Goal: Information Seeking & Learning: Ask a question

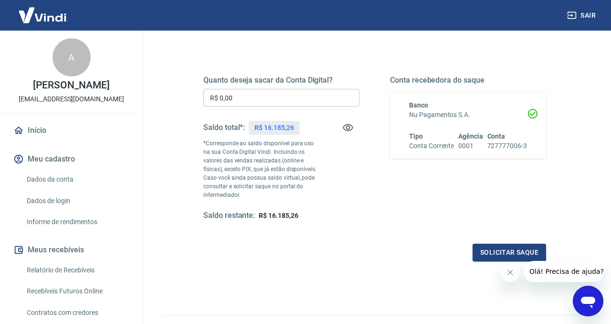
scroll to position [120, 0]
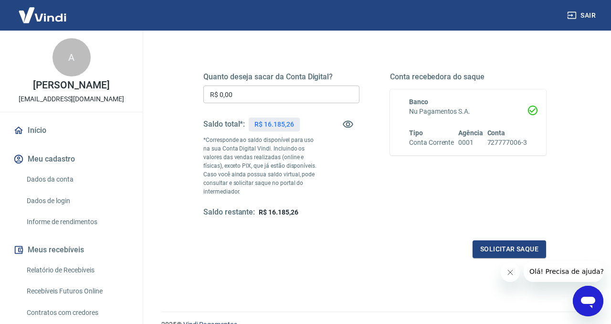
click at [277, 99] on input "R$ 0,00" at bounding box center [281, 94] width 156 height 18
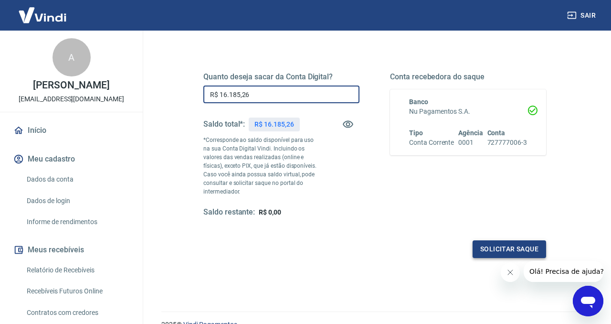
type input "R$ 16.185,26"
click at [510, 251] on button "Solicitar saque" at bounding box center [510, 249] width 74 height 18
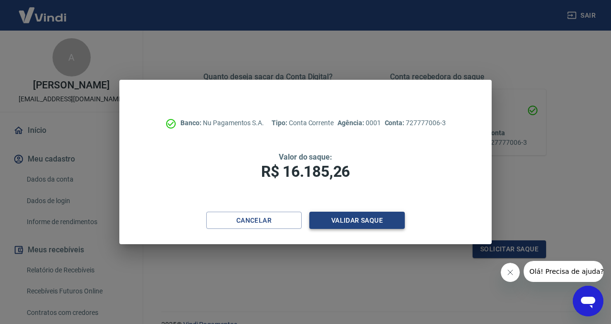
click at [383, 220] on button "Validar saque" at bounding box center [358, 221] width 96 height 18
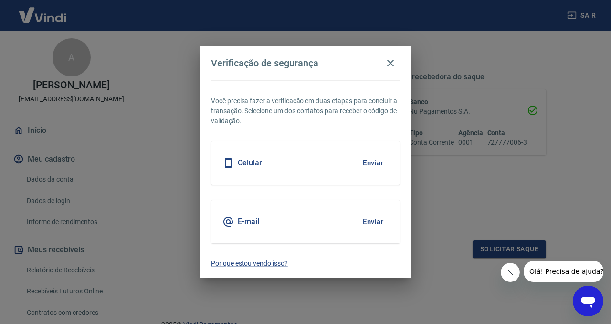
click at [376, 161] on button "Enviar" at bounding box center [373, 163] width 31 height 20
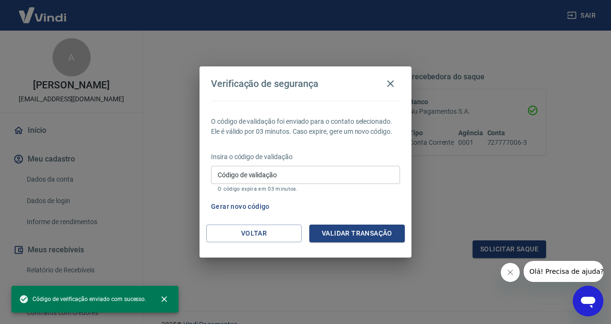
click at [314, 174] on input "Código de validação" at bounding box center [305, 175] width 189 height 18
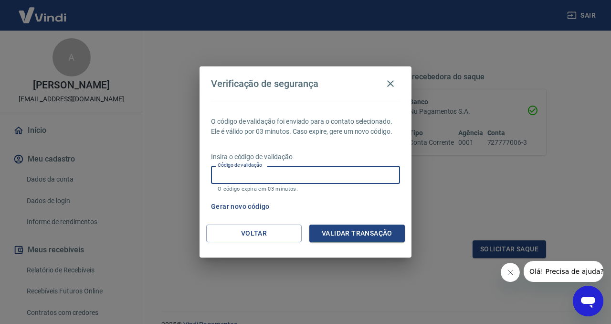
click at [390, 214] on div "Gerar novo código" at bounding box center [303, 207] width 193 height 18
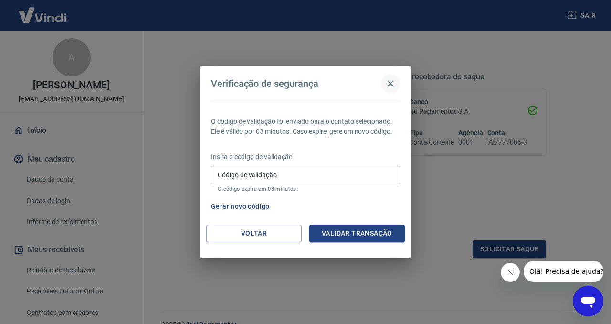
click at [394, 80] on icon "button" at bounding box center [390, 83] width 11 height 11
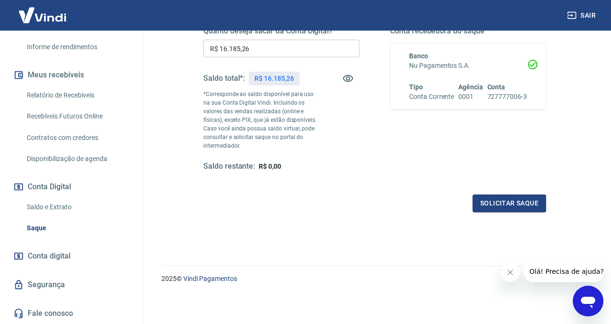
scroll to position [0, 0]
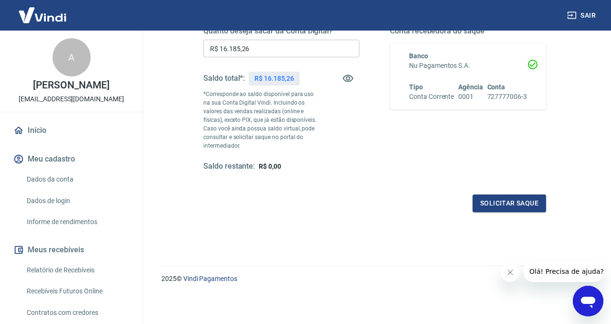
click at [56, 141] on link "Início" at bounding box center [71, 130] width 120 height 21
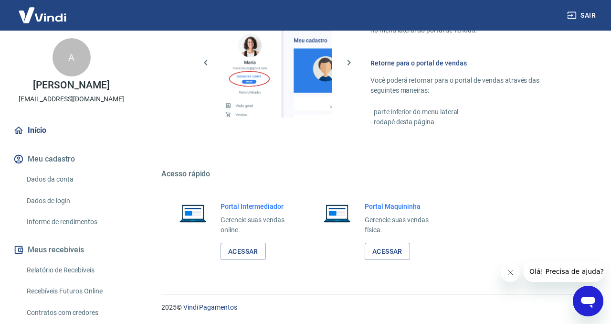
scroll to position [460, 0]
click at [403, 253] on link "Acessar" at bounding box center [387, 251] width 45 height 18
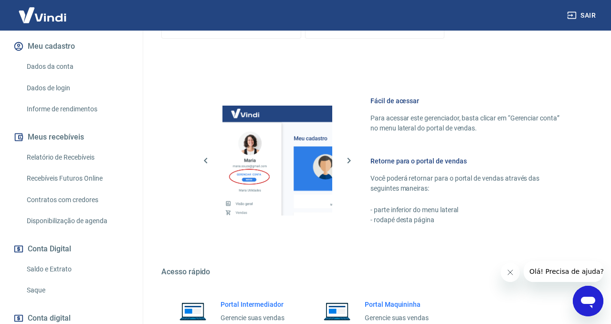
scroll to position [112, 0]
click at [71, 77] on link "Dados da conta" at bounding box center [77, 68] width 108 height 20
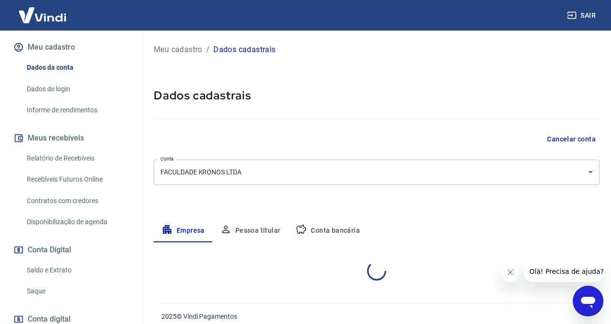
select select "PB"
select select "business"
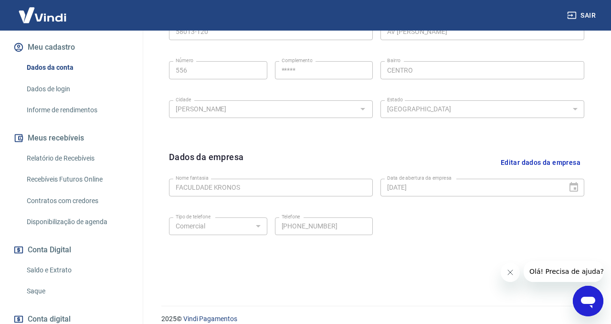
scroll to position [365, 0]
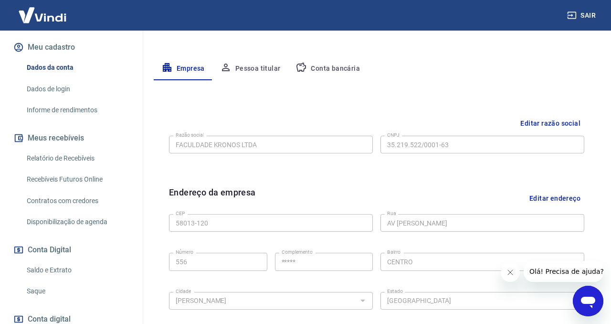
click at [270, 69] on button "Pessoa titular" at bounding box center [251, 68] width 76 height 23
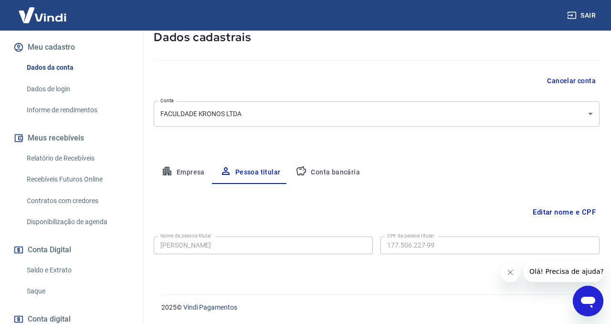
click at [320, 175] on button "Conta bancária" at bounding box center [328, 172] width 80 height 23
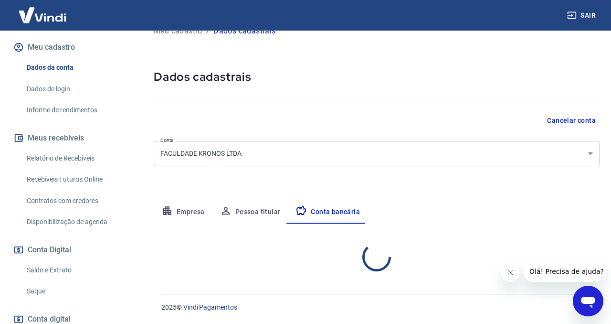
select select "1"
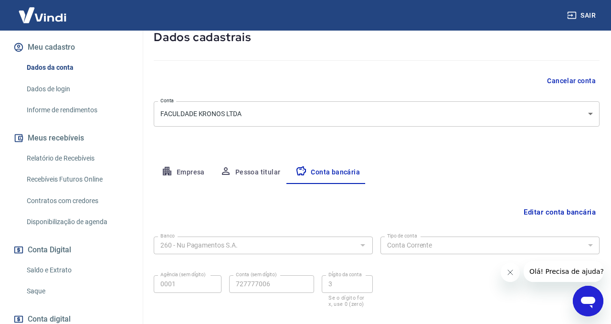
scroll to position [111, 0]
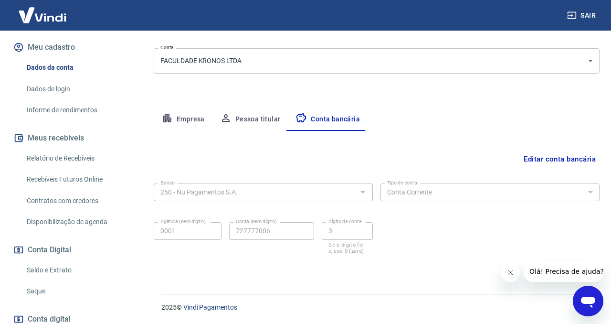
click at [63, 97] on link "Dados de login" at bounding box center [77, 89] width 108 height 20
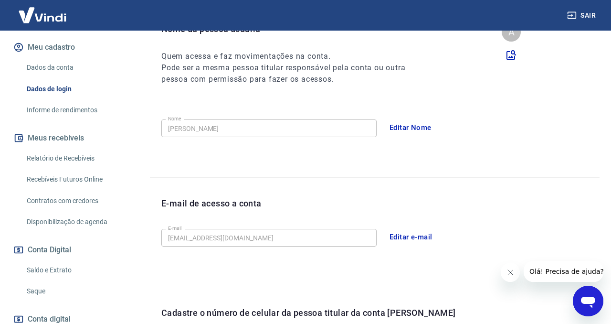
scroll to position [288, 0]
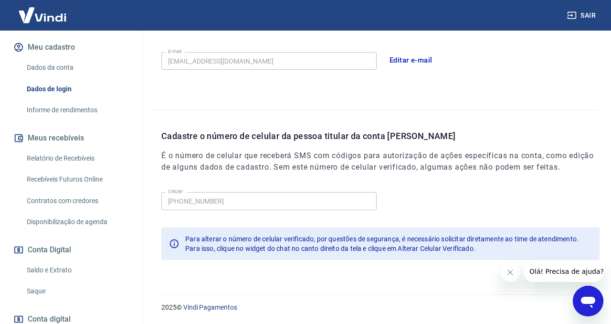
click at [58, 120] on link "Informe de rendimentos" at bounding box center [77, 110] width 108 height 20
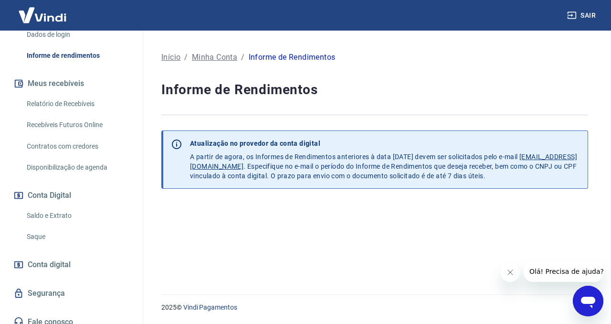
scroll to position [185, 0]
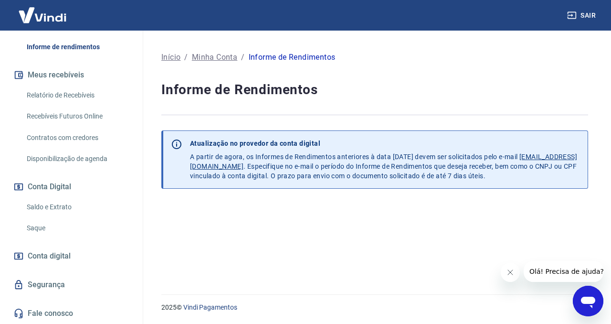
click at [63, 290] on link "Segurança" at bounding box center [71, 284] width 120 height 21
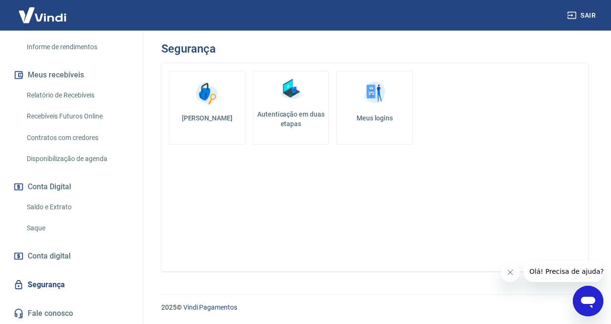
click at [369, 118] on h5 "Meus logins" at bounding box center [375, 118] width 60 height 10
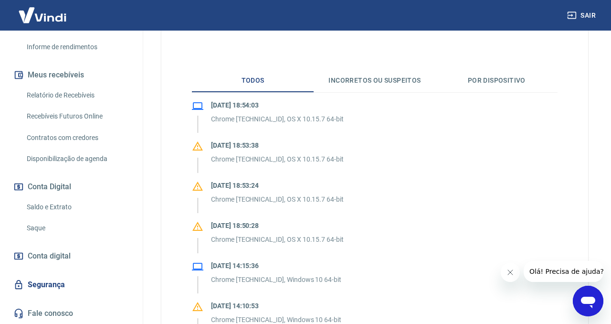
scroll to position [165, 0]
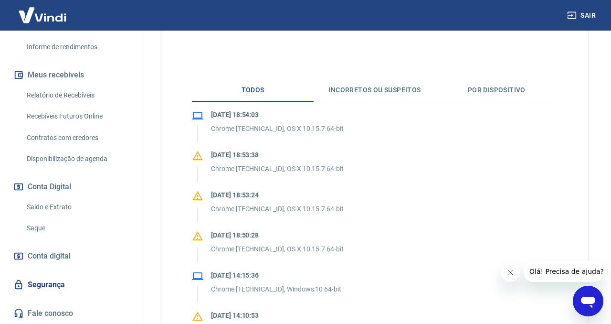
click at [495, 85] on button "Por dispositivo" at bounding box center [497, 90] width 122 height 23
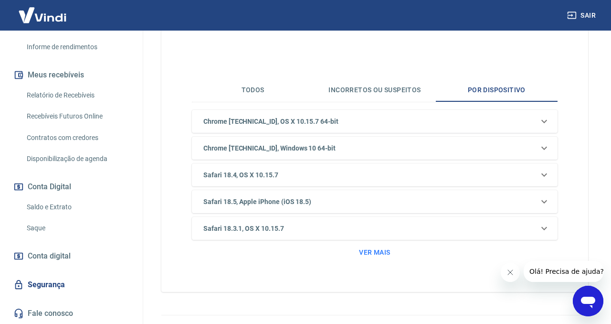
click at [349, 83] on button "Incorretos ou suspeitos" at bounding box center [375, 90] width 122 height 23
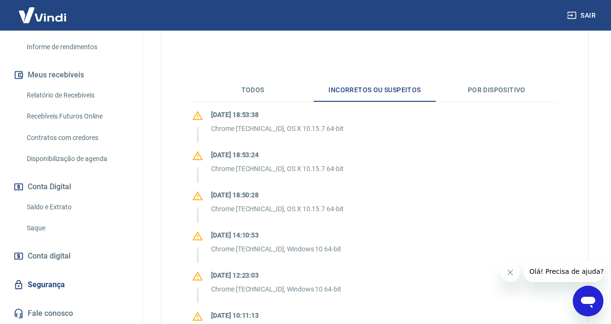
click at [255, 96] on button "Todos" at bounding box center [253, 90] width 122 height 23
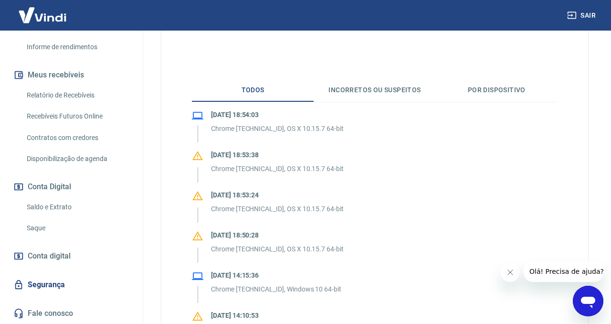
click at [24, 284] on link "Segurança" at bounding box center [71, 284] width 120 height 21
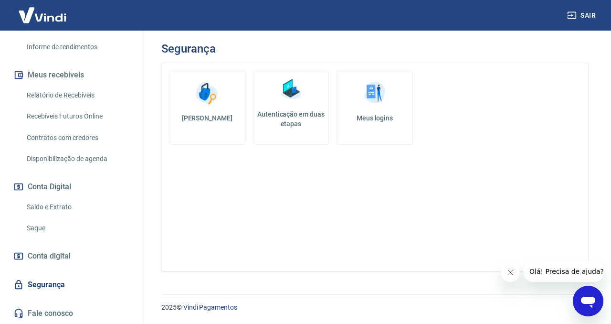
click at [293, 106] on link "Autenticação em duas etapas" at bounding box center [291, 108] width 76 height 74
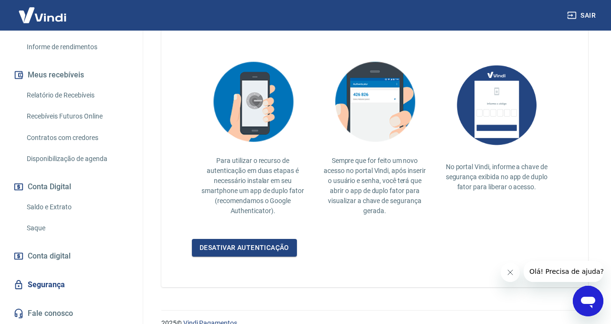
scroll to position [214, 0]
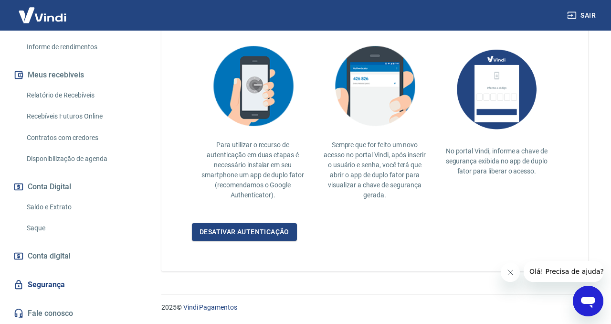
click at [385, 84] on img at bounding box center [375, 86] width 96 height 93
click at [274, 231] on link "Desativar autenticação" at bounding box center [244, 232] width 105 height 18
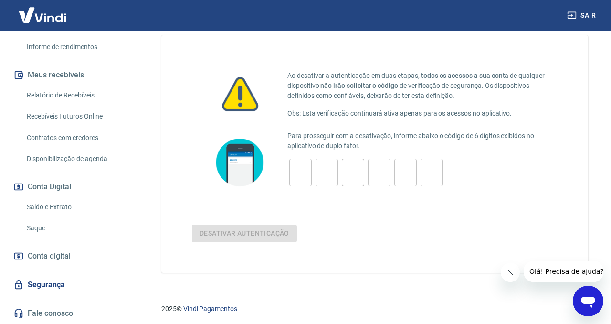
scroll to position [29, 0]
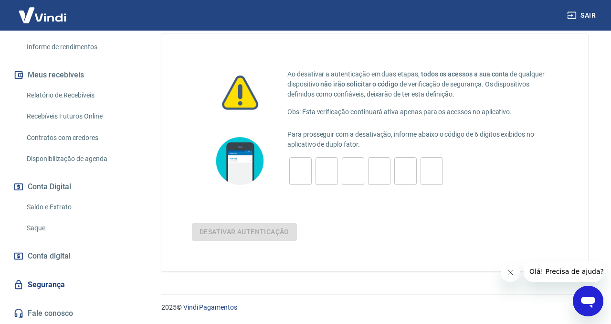
click at [255, 233] on div "Desativar autenticação" at bounding box center [375, 232] width 366 height 18
click at [58, 253] on span "Conta digital" at bounding box center [49, 255] width 43 height 13
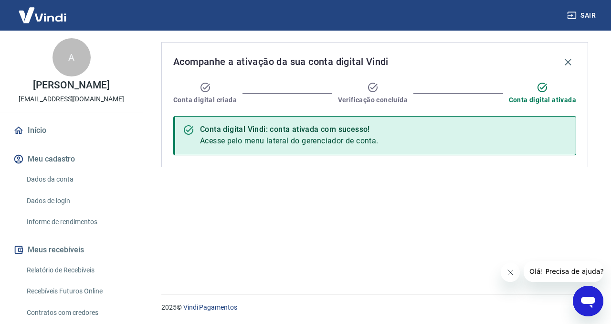
click at [40, 141] on link "Início" at bounding box center [71, 130] width 120 height 21
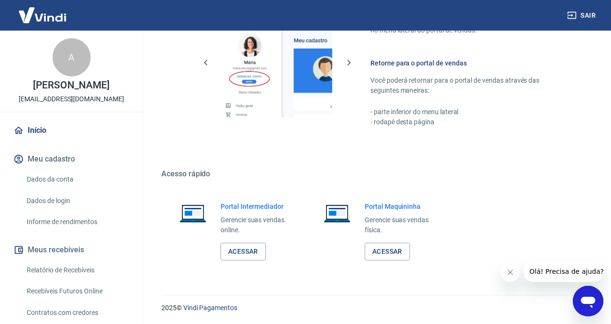
scroll to position [458, 0]
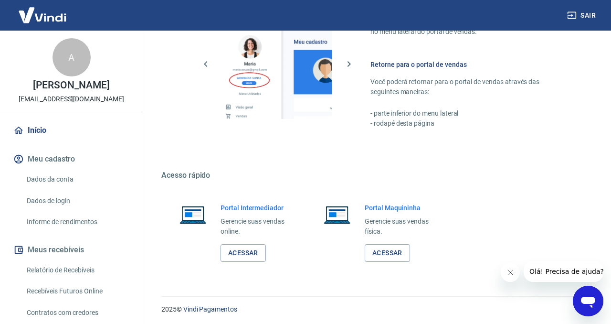
click at [424, 192] on div "Portal Maquininha Gerencie suas vendas física. Acessar" at bounding box center [375, 233] width 139 height 82
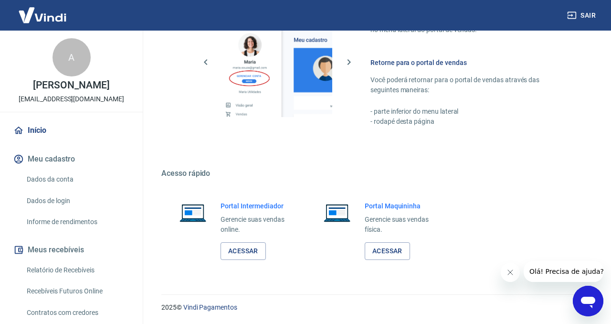
click at [416, 64] on h6 "Retorne para o portal de vendas" at bounding box center [468, 63] width 195 height 10
click at [66, 186] on link "Dados da conta" at bounding box center [77, 180] width 108 height 20
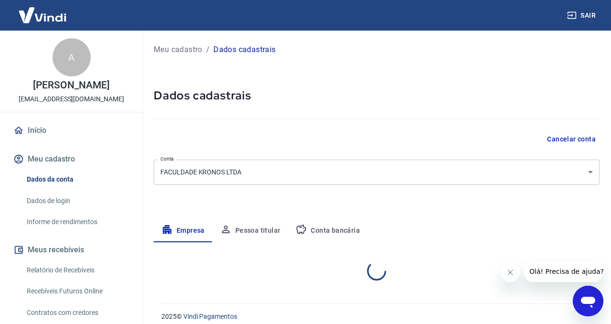
select select "PB"
select select "business"
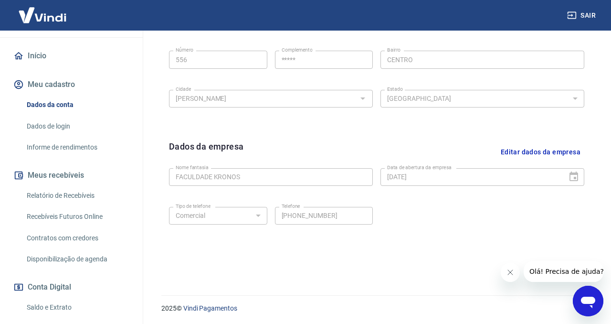
scroll to position [365, 0]
click at [43, 134] on link "Dados de login" at bounding box center [77, 127] width 108 height 20
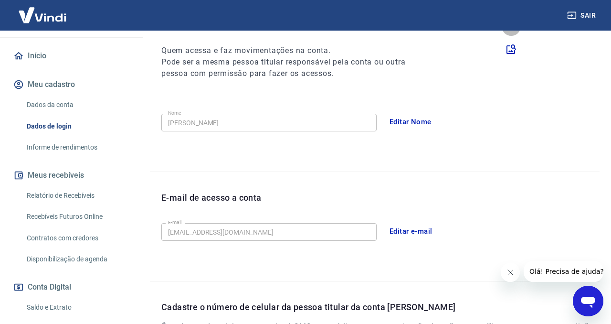
scroll to position [288, 0]
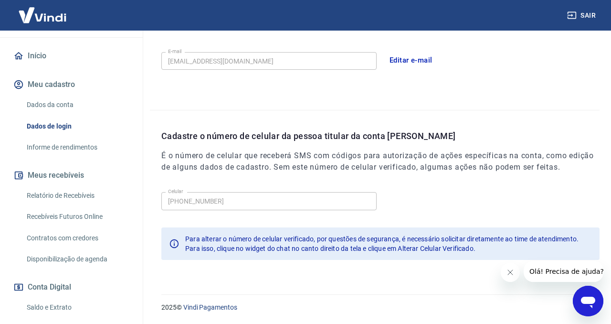
click at [429, 247] on span "Para isso, clique no widget do chat no canto direito da tela e clique em Altera…" at bounding box center [330, 249] width 290 height 8
click at [514, 275] on button "Close message from company" at bounding box center [510, 272] width 19 height 19
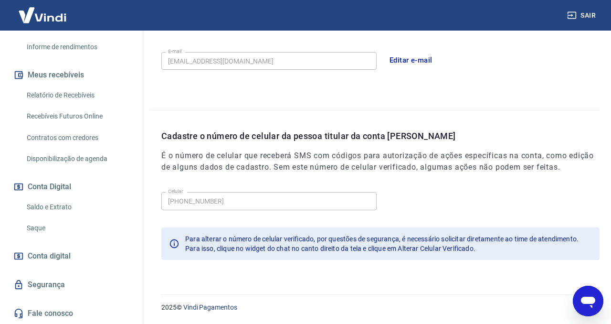
click at [70, 186] on button "Conta Digital" at bounding box center [71, 186] width 120 height 21
click at [65, 205] on link "Saldo e Extrato" at bounding box center [77, 207] width 108 height 20
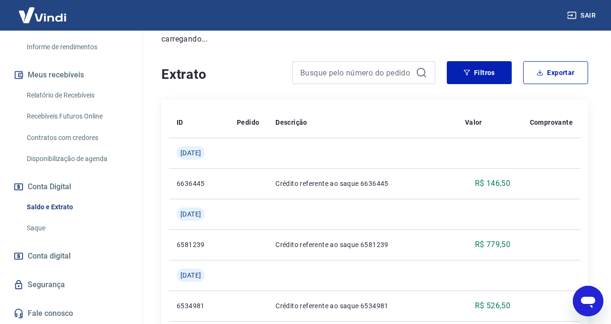
scroll to position [123, 0]
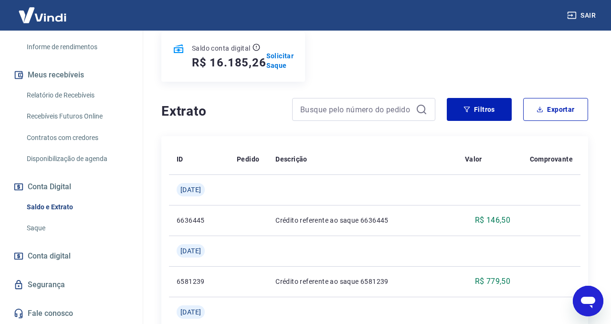
click at [63, 230] on link "Saque" at bounding box center [77, 228] width 108 height 20
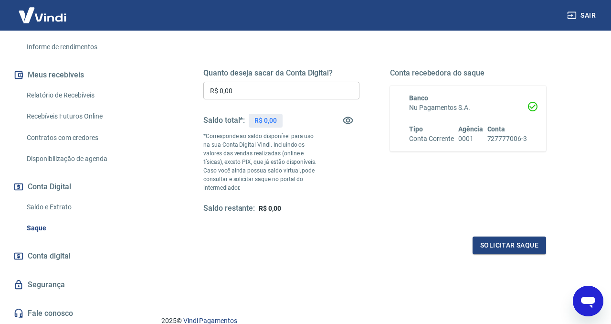
scroll to position [166, 0]
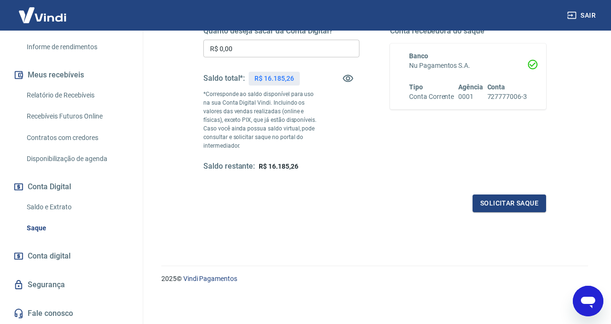
click at [62, 284] on link "Segurança" at bounding box center [71, 284] width 120 height 21
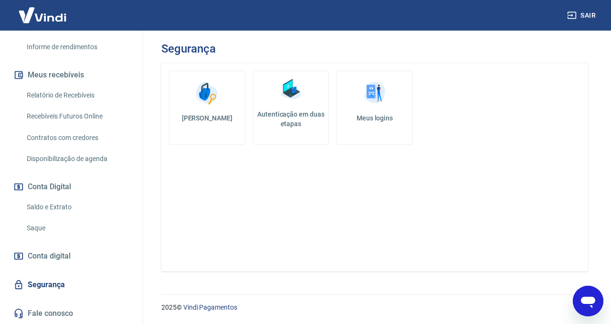
click at [74, 257] on link "Conta digital" at bounding box center [71, 256] width 120 height 21
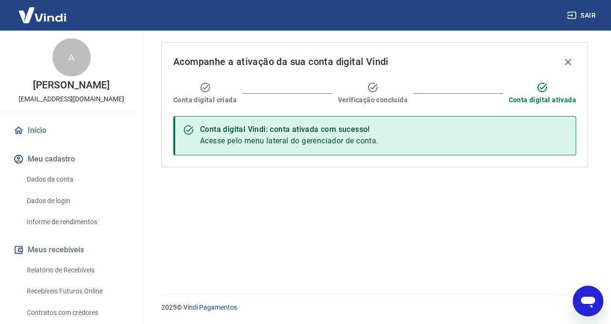
click at [44, 139] on link "Início" at bounding box center [71, 130] width 120 height 21
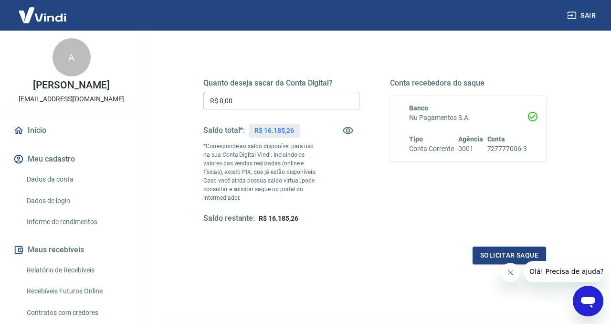
scroll to position [127, 0]
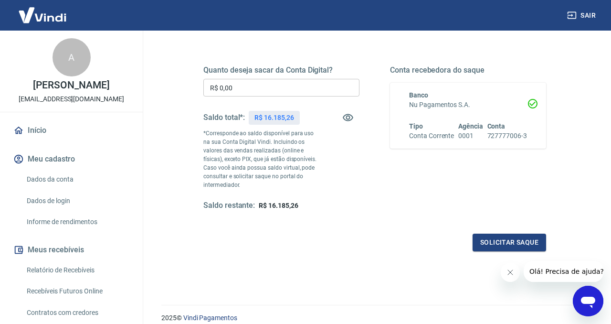
click at [277, 91] on input "R$ 0,00" at bounding box center [281, 88] width 156 height 18
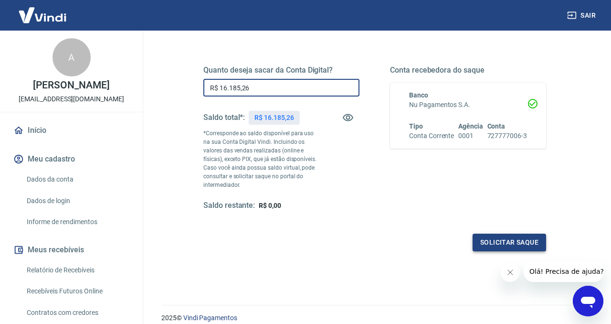
type input "R$ 16.185,26"
click at [516, 239] on button "Solicitar saque" at bounding box center [510, 243] width 74 height 18
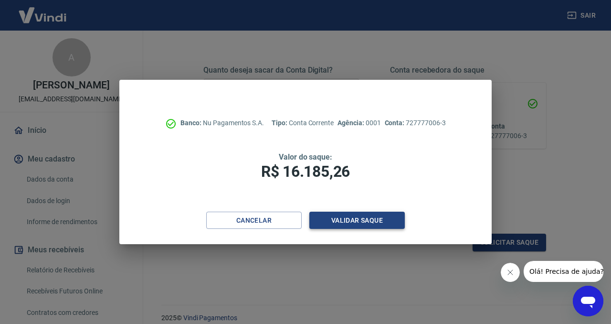
click at [353, 221] on button "Validar saque" at bounding box center [358, 221] width 96 height 18
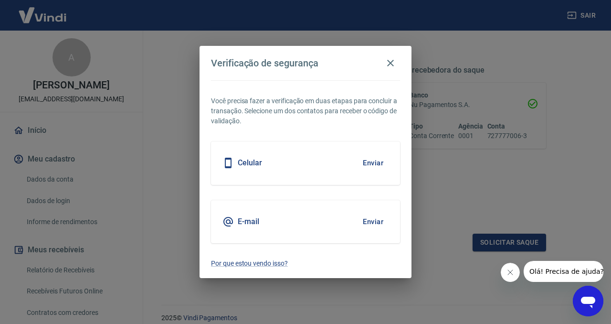
click at [374, 164] on button "Enviar" at bounding box center [373, 163] width 31 height 20
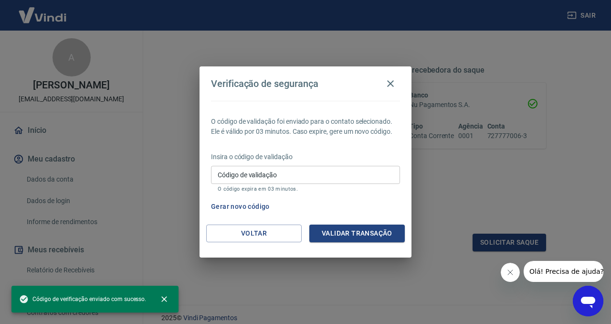
click at [374, 164] on div "Insira o código de validação Código de validação Código de validação O código e…" at bounding box center [305, 173] width 189 height 42
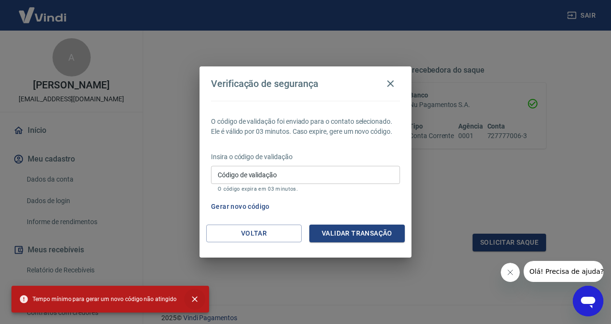
click at [193, 299] on icon "close" at bounding box center [195, 299] width 10 height 10
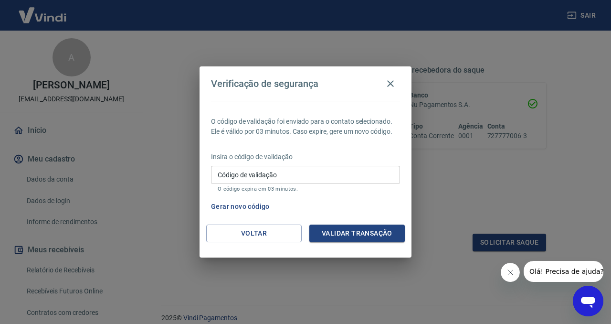
click at [304, 179] on input "Código de validação" at bounding box center [305, 175] width 189 height 18
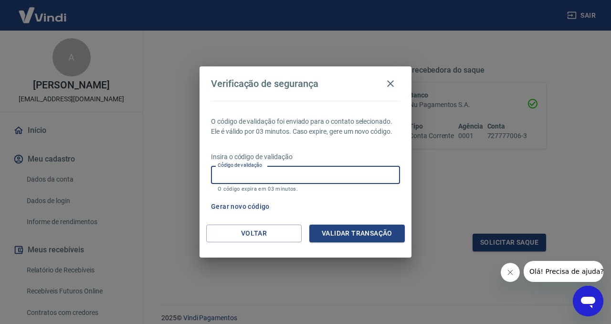
click at [382, 191] on p "O código expira em 03 minutos." at bounding box center [306, 189] width 176 height 6
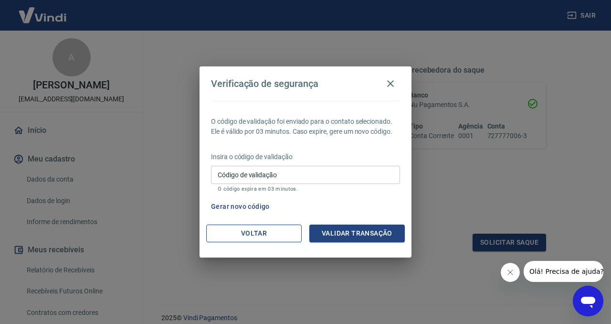
click at [271, 237] on button "Voltar" at bounding box center [254, 233] width 96 height 18
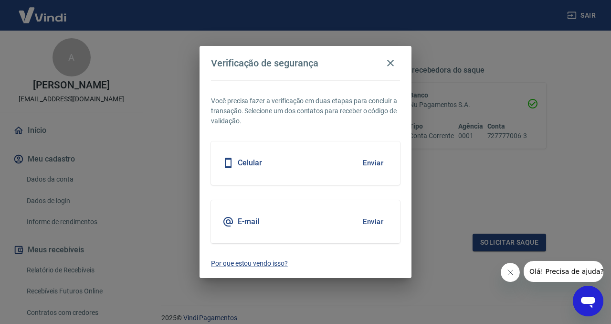
click at [368, 226] on button "Enviar" at bounding box center [373, 222] width 31 height 20
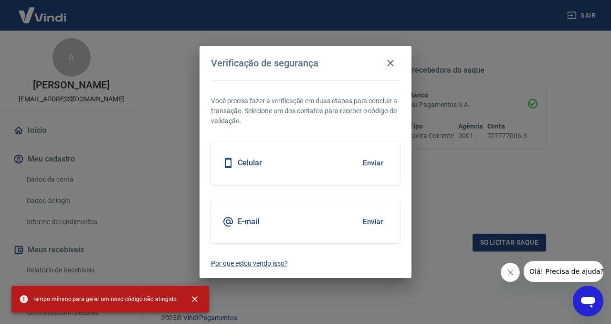
click at [368, 226] on button "Enviar" at bounding box center [373, 222] width 31 height 20
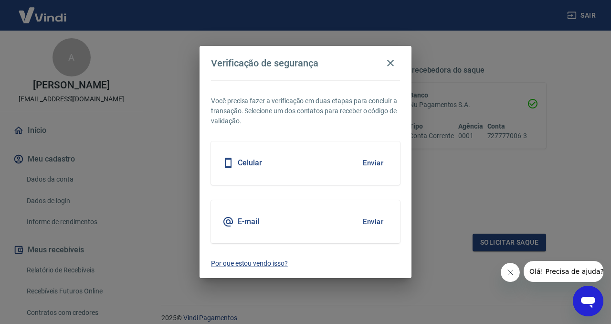
click at [368, 226] on button "Enviar" at bounding box center [373, 222] width 31 height 20
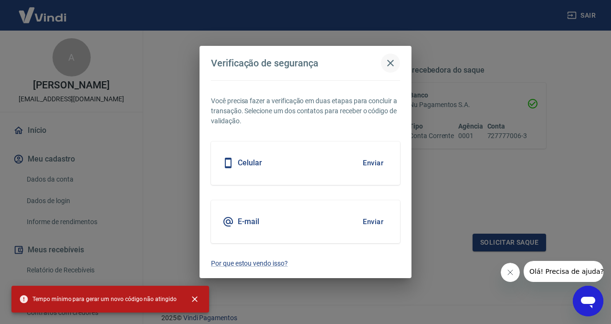
click at [388, 62] on icon "button" at bounding box center [390, 62] width 11 height 11
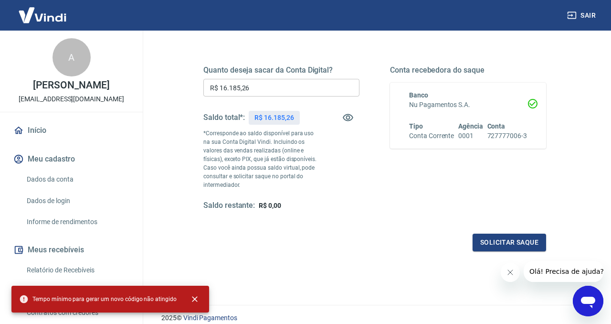
click at [61, 189] on link "Dados da conta" at bounding box center [77, 180] width 108 height 20
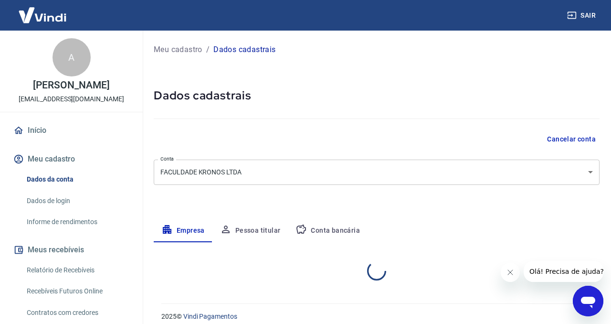
select select "PB"
select select "business"
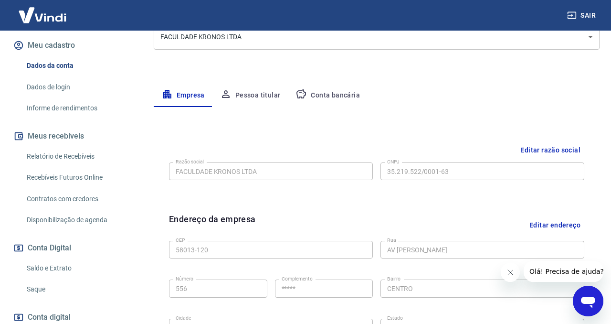
scroll to position [142, 0]
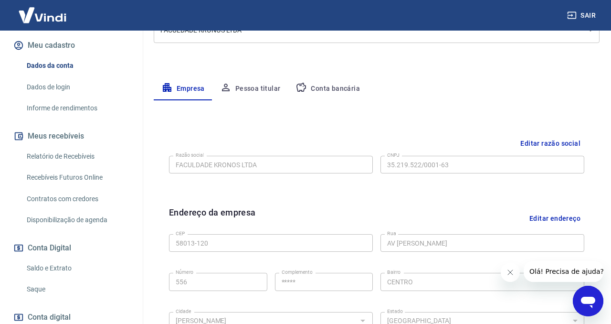
click at [338, 90] on button "Conta bancária" at bounding box center [328, 88] width 80 height 23
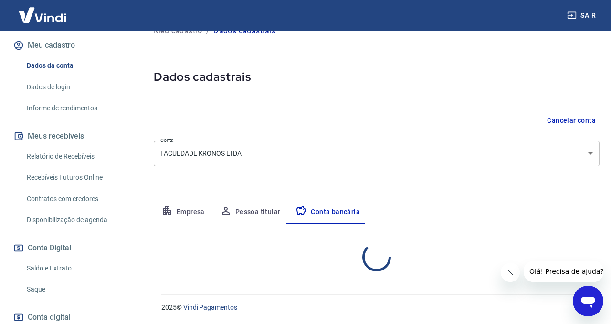
scroll to position [111, 0]
select select "1"
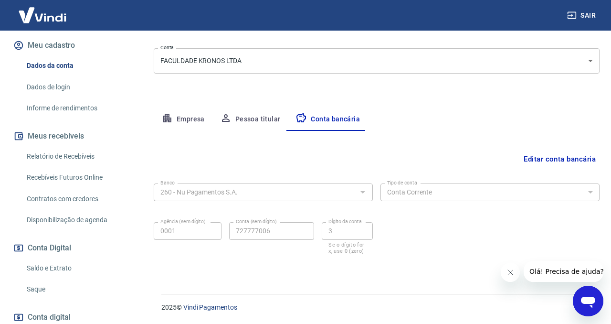
click at [267, 119] on button "Pessoa titular" at bounding box center [251, 119] width 76 height 23
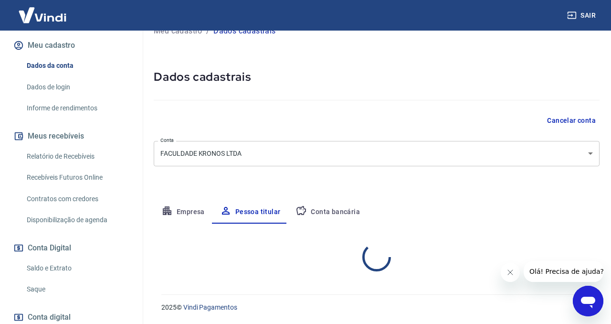
scroll to position [58, 0]
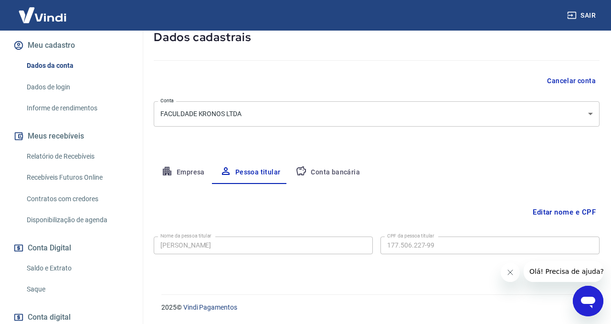
click at [185, 173] on button "Empresa" at bounding box center [183, 172] width 59 height 23
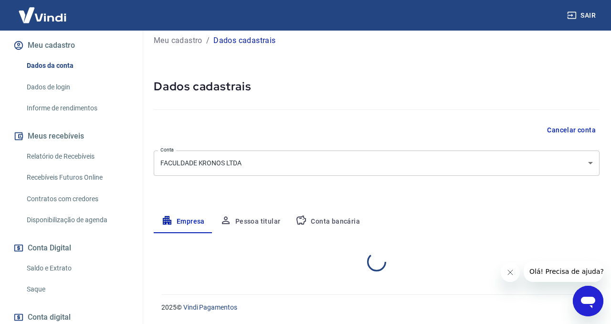
select select "PB"
select select "business"
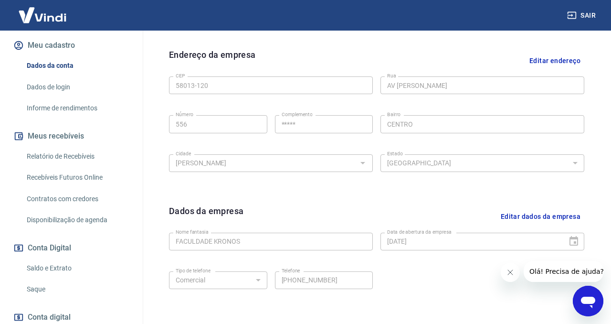
scroll to position [365, 0]
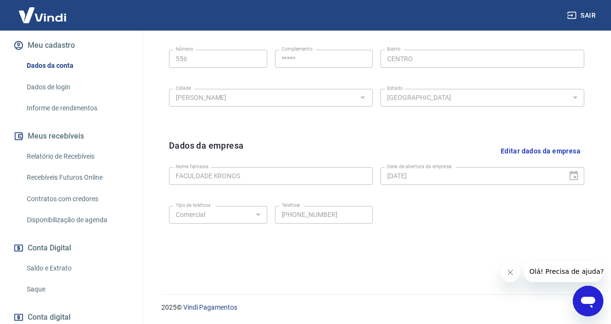
click at [66, 97] on link "Dados de login" at bounding box center [77, 87] width 108 height 20
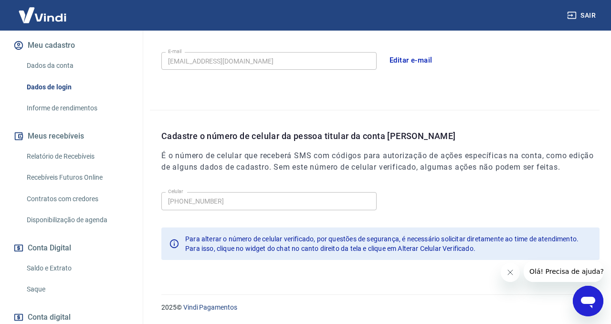
scroll to position [288, 0]
click at [79, 118] on link "Informe de rendimentos" at bounding box center [77, 108] width 108 height 20
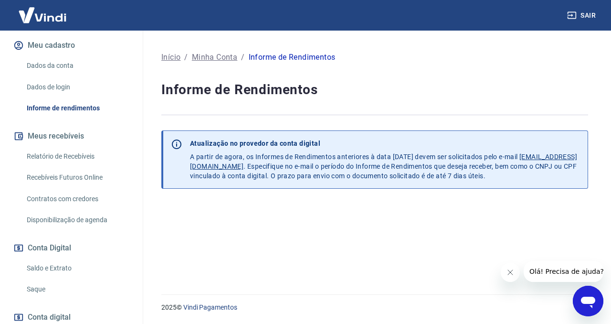
scroll to position [185, 0]
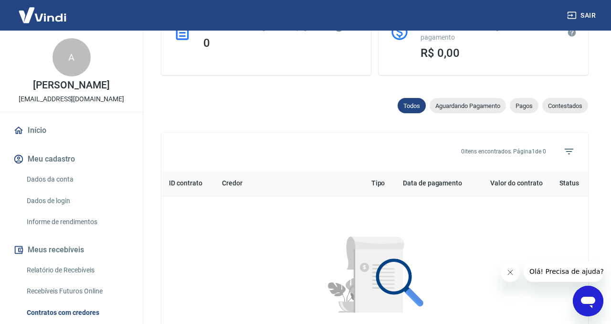
scroll to position [427, 0]
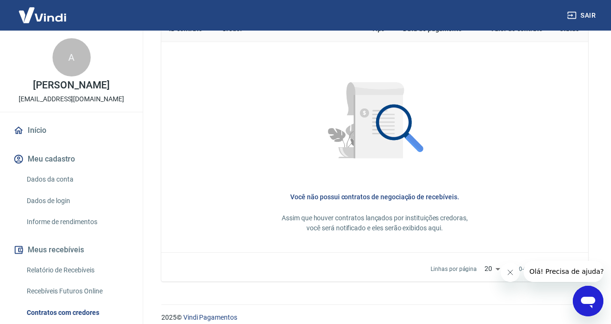
click at [231, 162] on div at bounding box center [375, 122] width 396 height 131
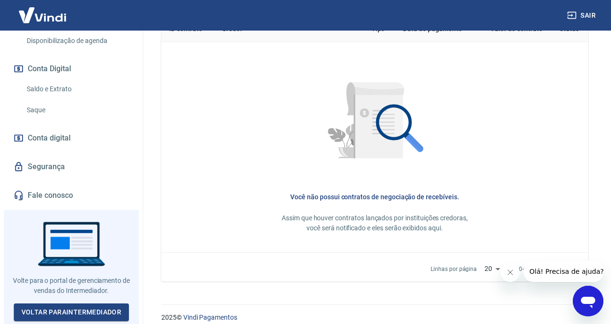
scroll to position [304, 0]
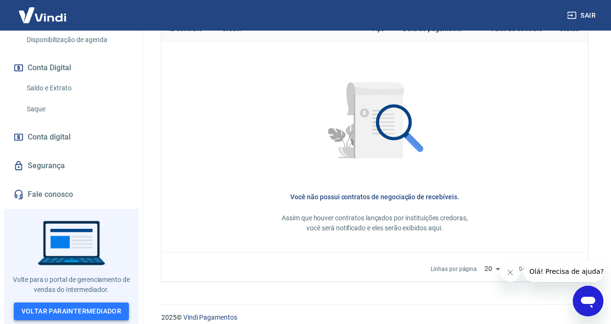
click at [95, 319] on link "Voltar para Intermediador" at bounding box center [72, 311] width 116 height 18
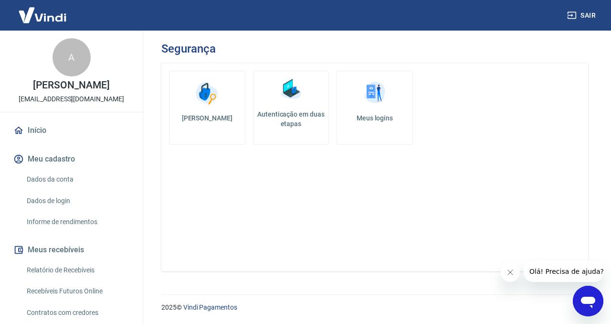
scroll to position [304, 0]
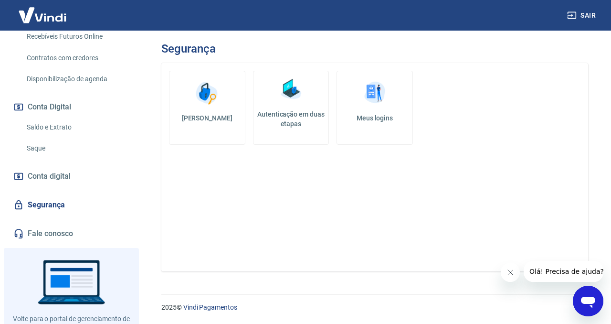
scroll to position [304, 0]
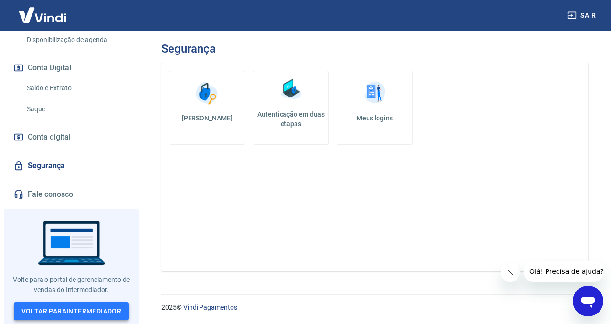
click at [68, 319] on link "Voltar para Intermediador" at bounding box center [72, 311] width 116 height 18
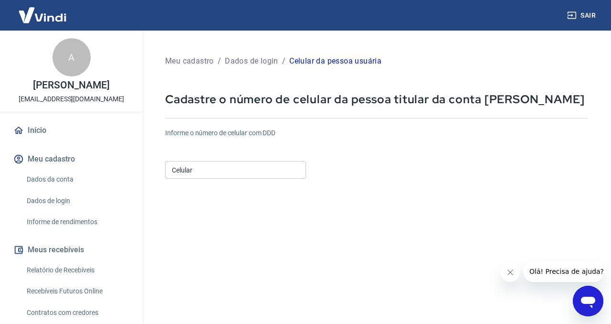
click at [231, 171] on input "Celular" at bounding box center [235, 170] width 141 height 18
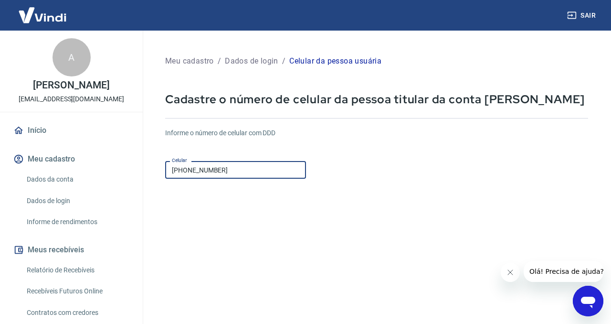
type input "(21) 97024-9666"
click at [342, 205] on form "Informe o número de celular com DDD Celular (21) 97024-9666 Celular Continuar C…" at bounding box center [376, 259] width 423 height 279
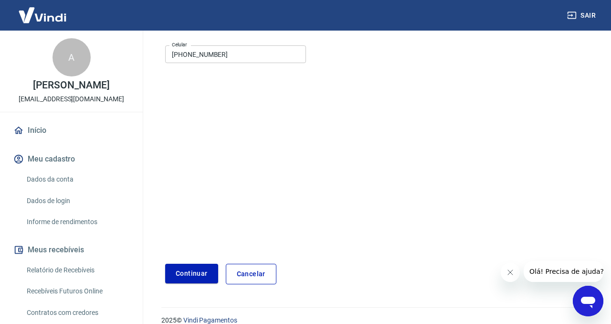
scroll to position [128, 0]
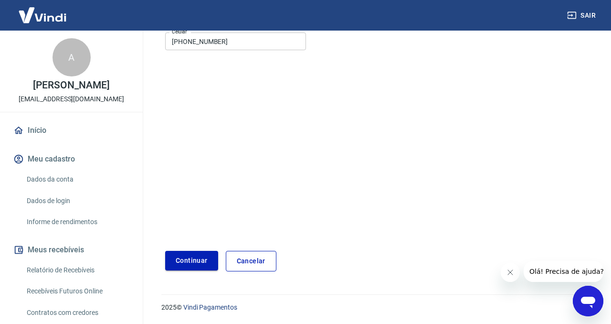
click at [200, 269] on button "Continuar" at bounding box center [191, 261] width 53 height 20
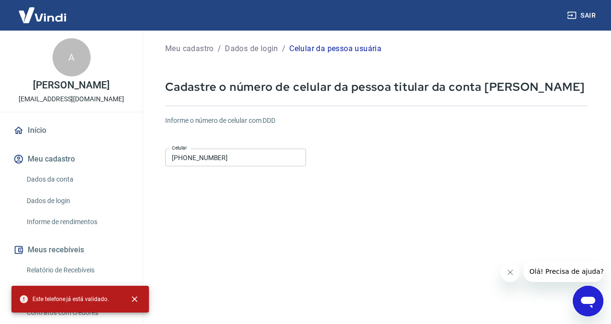
scroll to position [5, 0]
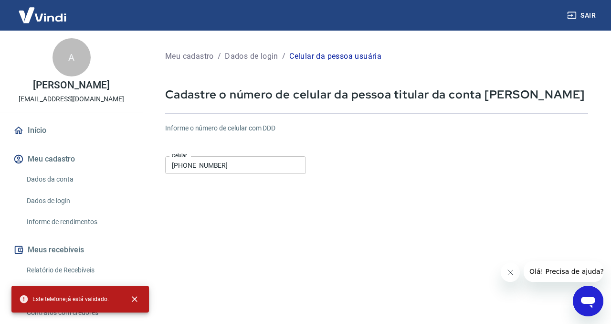
click at [75, 209] on link "Dados de login" at bounding box center [77, 201] width 108 height 20
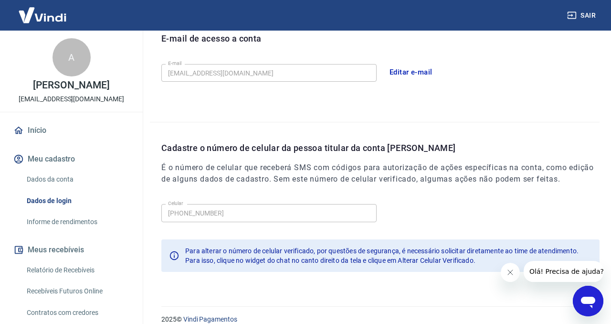
scroll to position [288, 0]
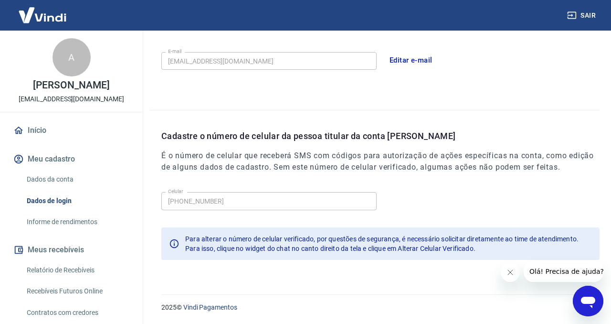
click at [80, 189] on link "Dados da conta" at bounding box center [77, 180] width 108 height 20
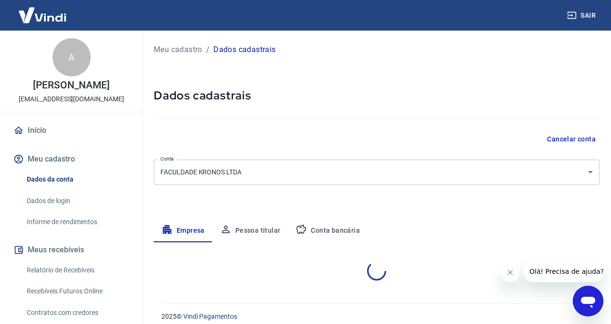
select select "PB"
select select "business"
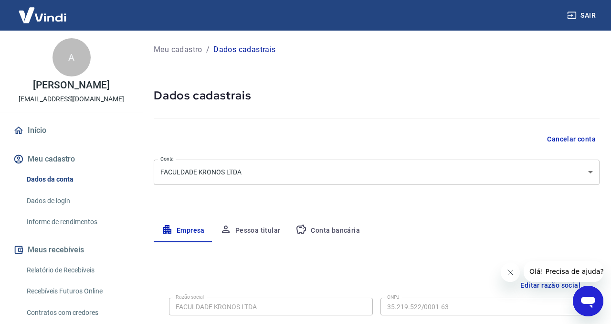
click at [52, 137] on link "Início" at bounding box center [71, 130] width 120 height 21
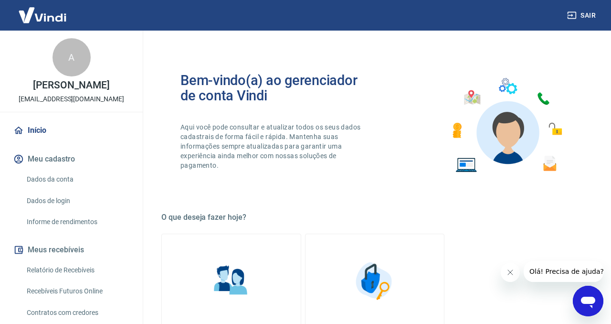
click at [42, 135] on link "Início" at bounding box center [71, 130] width 120 height 21
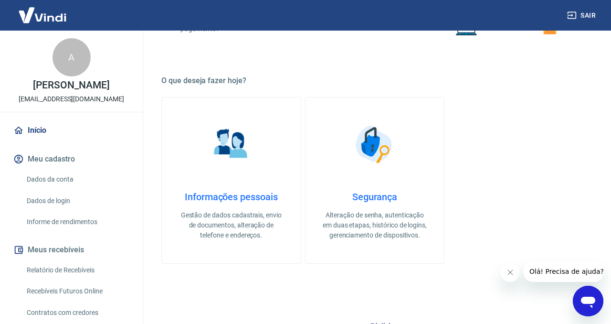
scroll to position [138, 0]
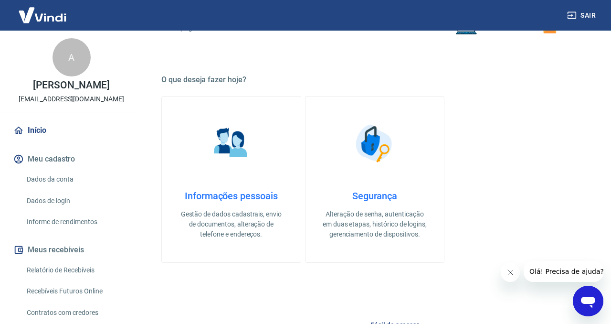
click at [240, 205] on div "Informações pessoais Gestão de dados cadastrais, envio de documentos, alteração…" at bounding box center [231, 214] width 108 height 49
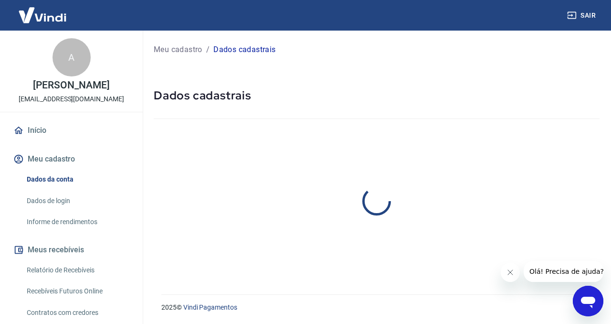
select select "PB"
select select "business"
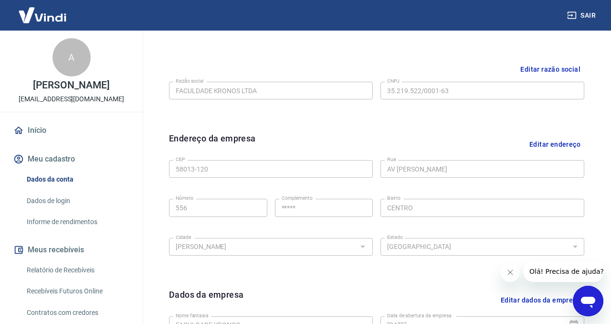
scroll to position [365, 0]
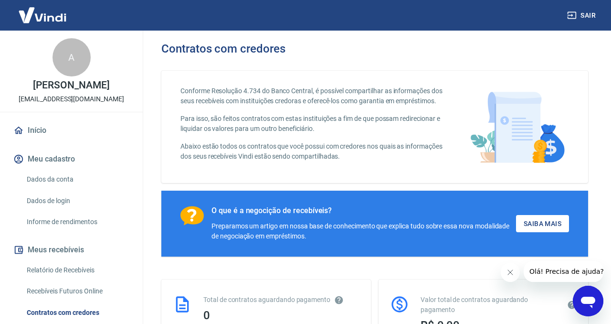
click at [42, 138] on link "Início" at bounding box center [71, 130] width 120 height 21
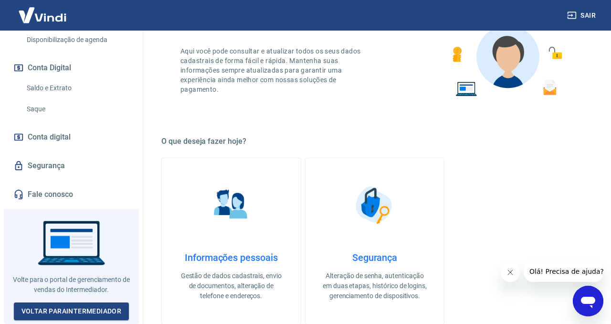
scroll to position [82, 0]
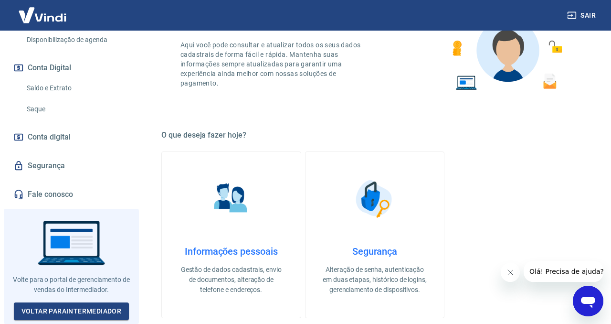
click at [43, 158] on link "Segurança" at bounding box center [71, 165] width 120 height 21
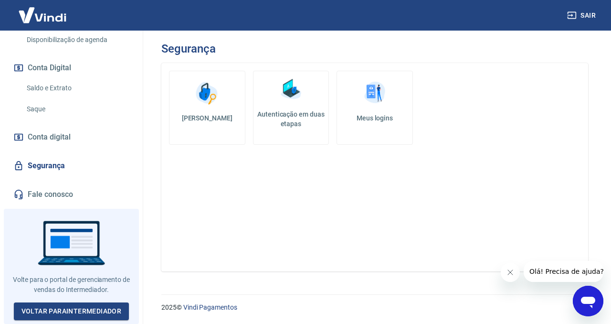
click at [47, 197] on link "Fale conosco" at bounding box center [71, 194] width 120 height 21
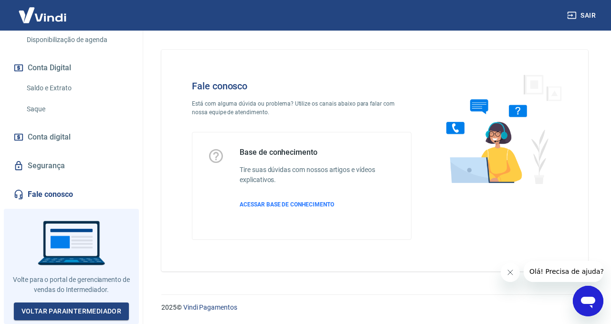
click at [53, 169] on link "Segurança" at bounding box center [71, 165] width 120 height 21
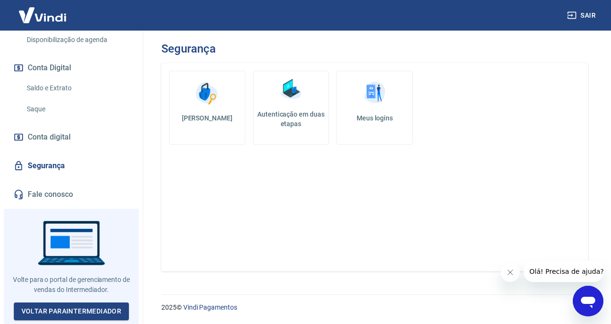
click at [377, 113] on h5 "Meus logins" at bounding box center [375, 118] width 60 height 10
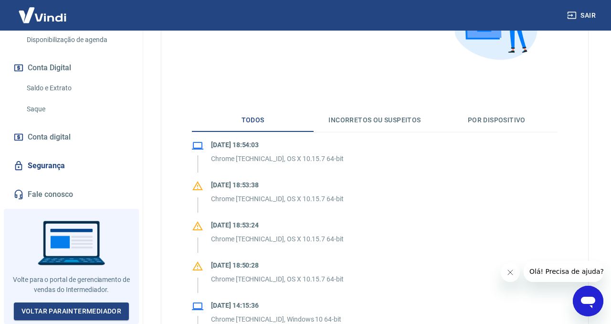
scroll to position [146, 0]
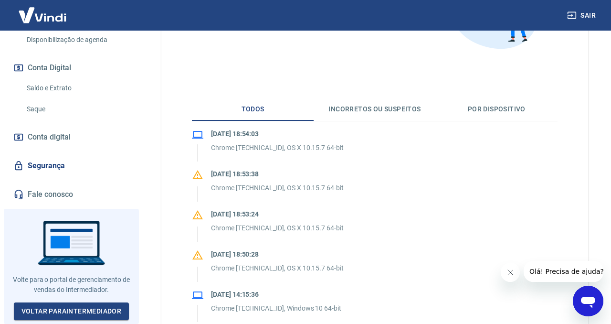
click at [489, 109] on button "Por dispositivo" at bounding box center [497, 109] width 122 height 23
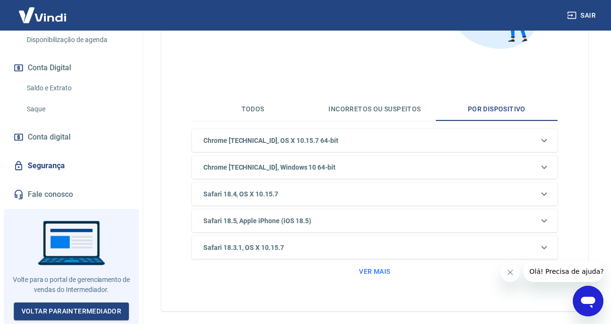
click at [396, 101] on button "Incorretos ou suspeitos" at bounding box center [375, 109] width 122 height 23
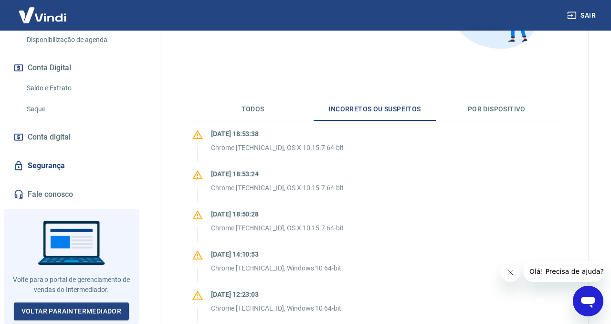
click at [270, 104] on button "Todos" at bounding box center [253, 109] width 122 height 23
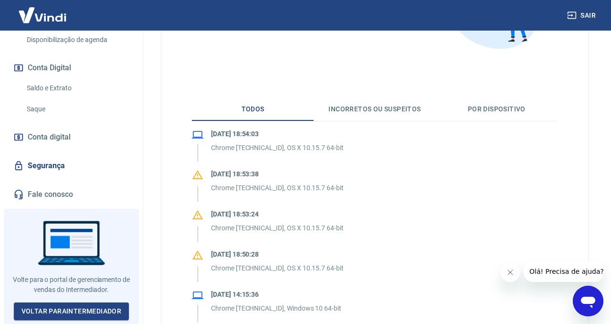
click at [53, 146] on link "Conta digital" at bounding box center [71, 137] width 120 height 21
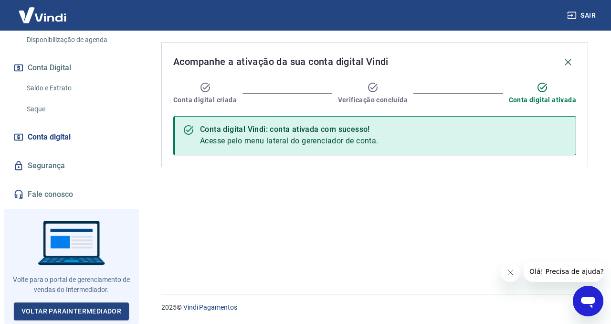
click at [374, 76] on div "Acompanhe a ativação da sua conta digital Vindi Conta digital criada Verificaçã…" at bounding box center [374, 104] width 427 height 125
click at [53, 194] on link "Fale conosco" at bounding box center [71, 194] width 120 height 21
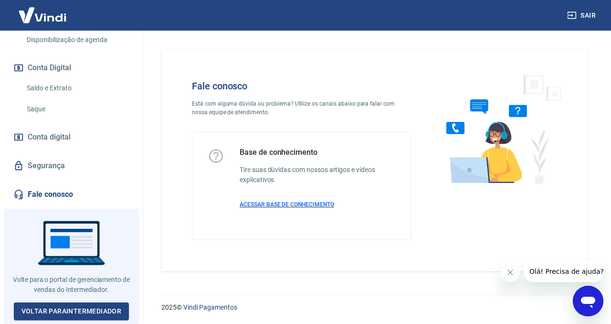
click at [300, 201] on span "ACESSAR BASE DE CONHECIMENTO" at bounding box center [287, 204] width 95 height 7
click at [581, 290] on div "Open messaging window" at bounding box center [588, 301] width 29 height 29
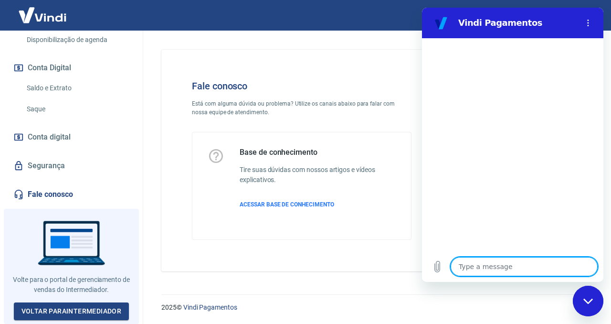
type textarea "a"
type textarea "x"
type textarea "ac"
type textarea "x"
type textarea "ace"
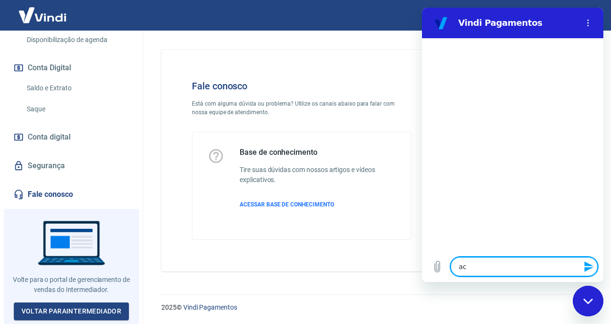
type textarea "x"
type textarea "aces"
type textarea "x"
type textarea "acess"
type textarea "x"
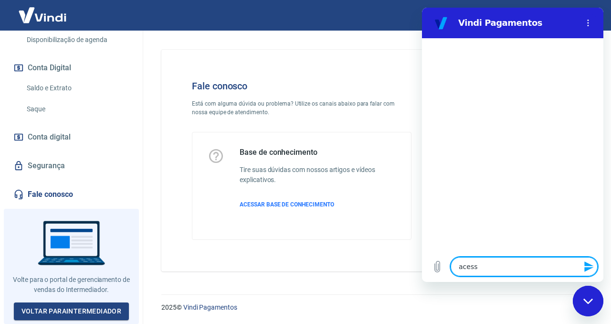
type textarea "acesso"
type textarea "x"
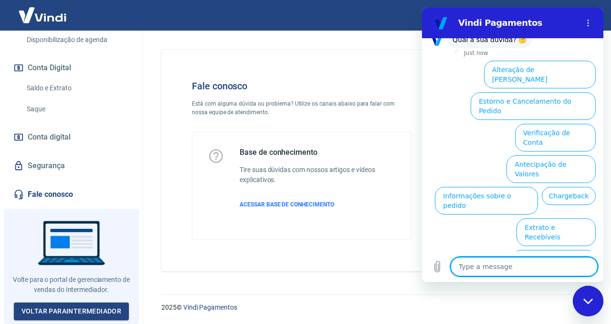
scroll to position [92, 0]
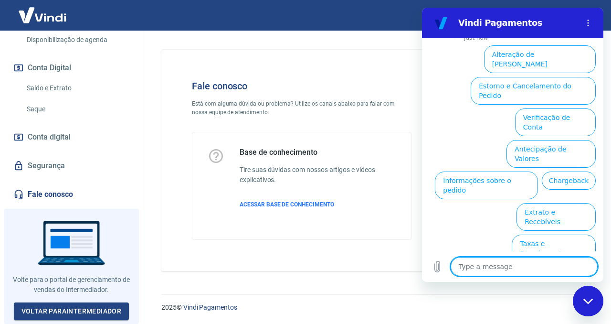
click at [536, 298] on button "Assinaturas e Faturas Tray" at bounding box center [547, 312] width 98 height 28
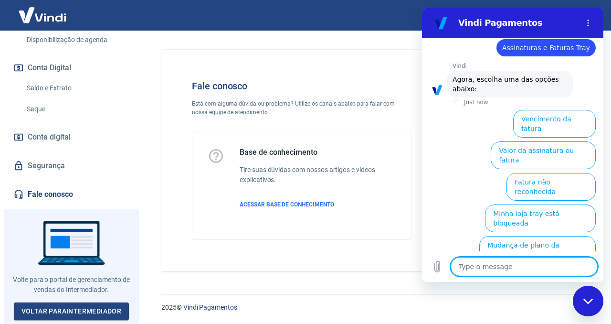
scroll to position [156, 0]
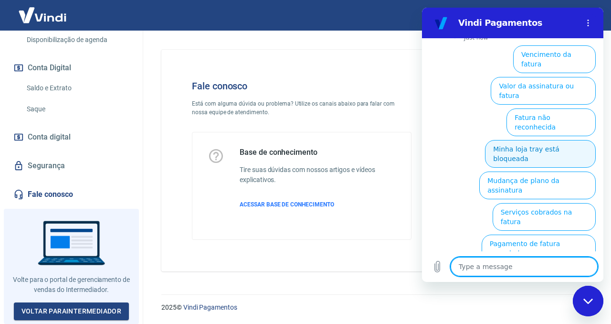
click at [587, 140] on button "Minha loja tray está bloqueada" at bounding box center [540, 154] width 111 height 28
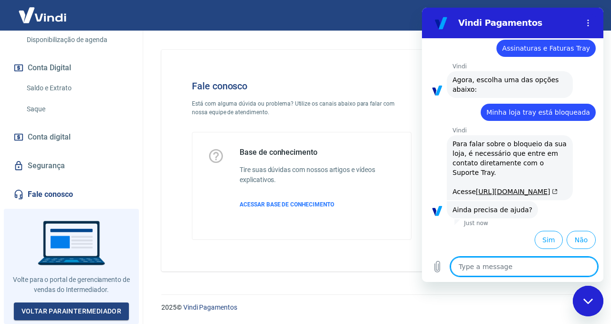
scroll to position [158, 0]
click at [482, 188] on link "[URL][DOMAIN_NAME]" at bounding box center [517, 192] width 82 height 8
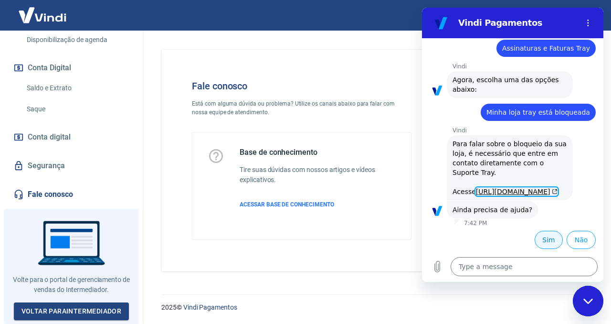
click at [548, 241] on button "Sim" at bounding box center [549, 240] width 28 height 18
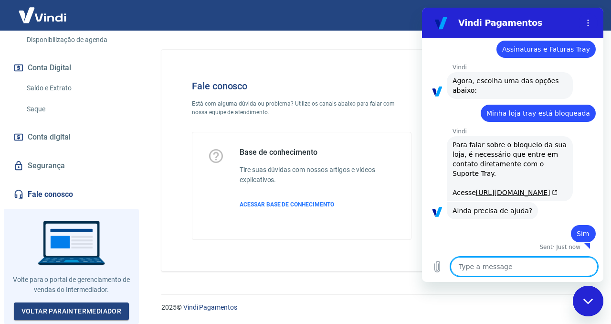
scroll to position [159, 0]
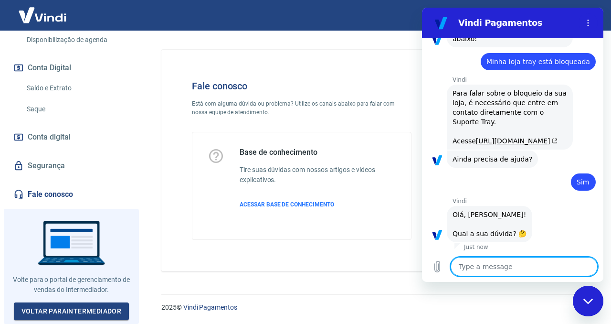
type textarea "x"
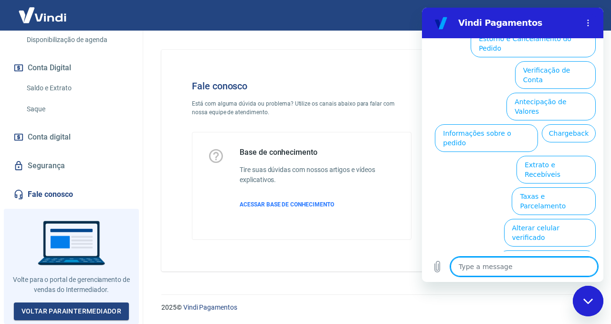
scroll to position [417, 0]
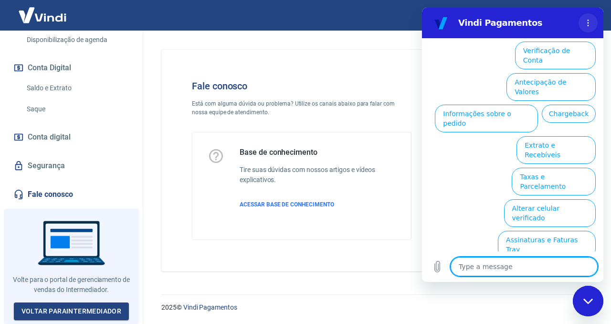
click at [593, 19] on button "Options menu" at bounding box center [588, 22] width 19 height 19
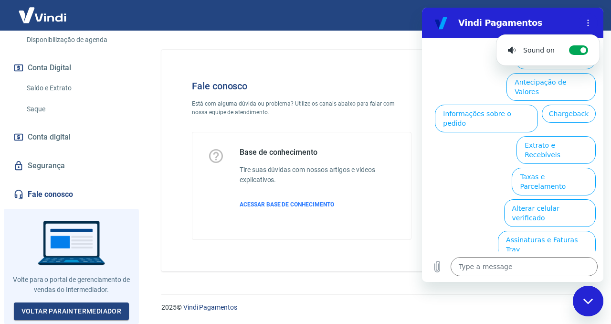
click at [235, 31] on div "Fale conosco Está com alguma dúvida ou problema? Utilize os canais abaixo para …" at bounding box center [375, 157] width 450 height 252
